Goal: Navigation & Orientation: Go to known website

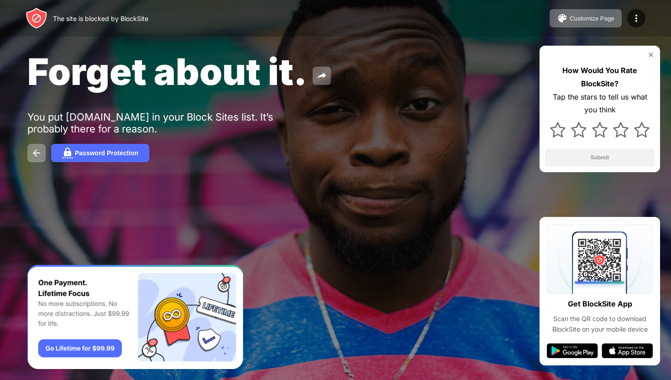
click at [382, 101] on div "Forget about it. You put youtube.com in your Block Sites list. It’s probably th…" at bounding box center [335, 105] width 671 height 211
click at [382, 104] on div "Forget about it. You put youtube.com in your Block Sites list. It’s probably th…" at bounding box center [335, 105] width 671 height 211
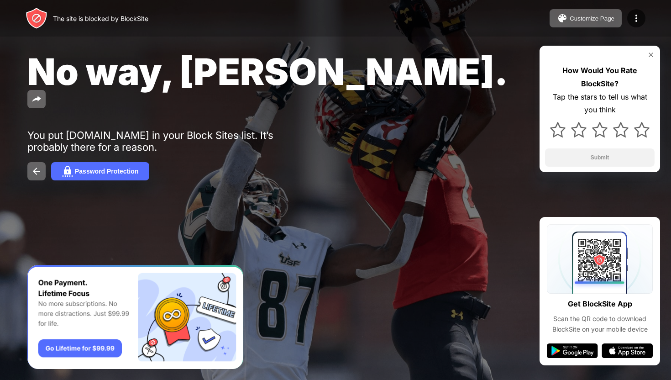
click at [294, 2] on div "The site is blocked by BlockSite Customize Page Edit Block List Redirect Custom…" at bounding box center [335, 18] width 671 height 37
